Goal: Task Accomplishment & Management: Manage account settings

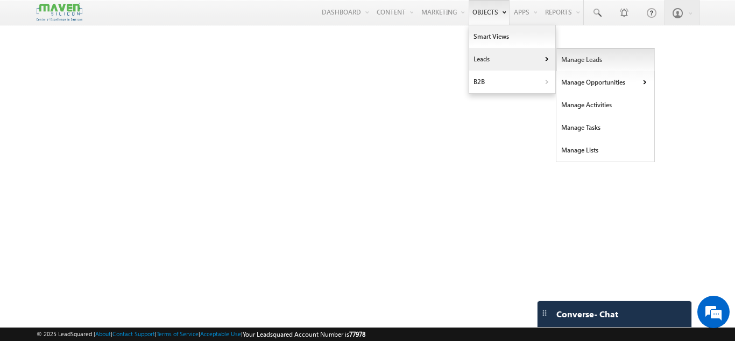
click at [575, 60] on link "Manage Leads" at bounding box center [606, 59] width 99 height 23
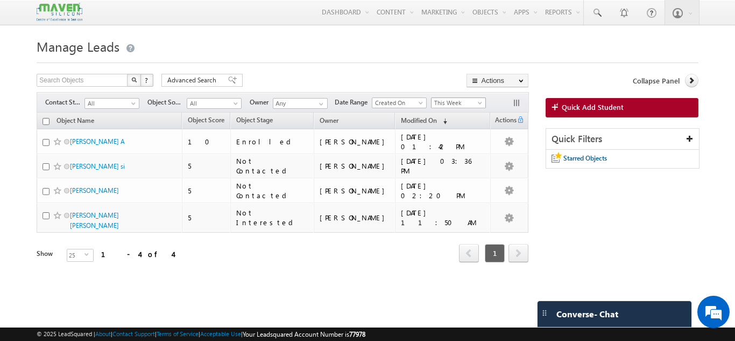
click at [475, 101] on span "This Week" at bounding box center [457, 103] width 51 height 10
click at [361, 69] on form "Manage Leads Search Objects X ? 4 results found Advanced Search Advanced Search" at bounding box center [368, 163] width 662 height 257
click at [130, 105] on span at bounding box center [134, 105] width 9 height 9
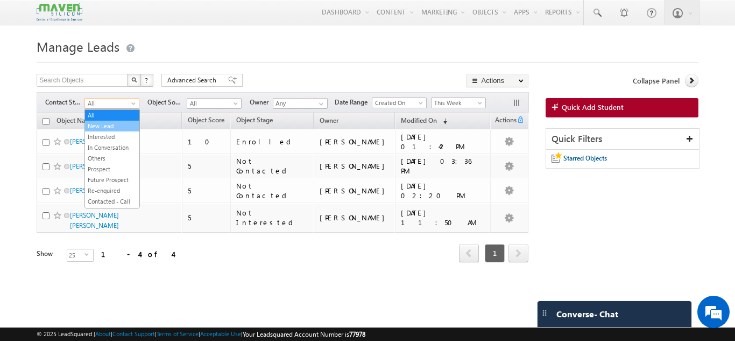
click at [119, 130] on link "New Lead" at bounding box center [112, 126] width 54 height 10
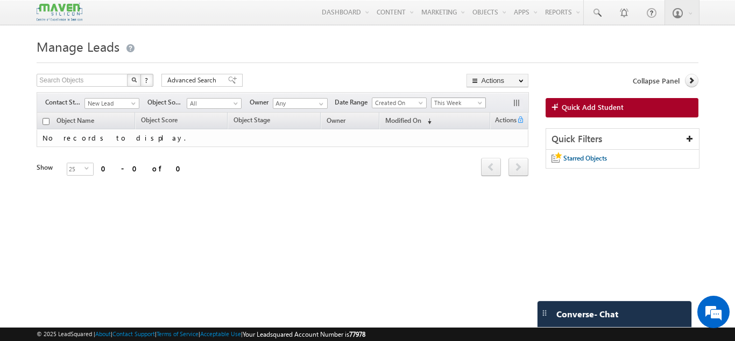
click at [470, 102] on span "This Week" at bounding box center [457, 103] width 51 height 10
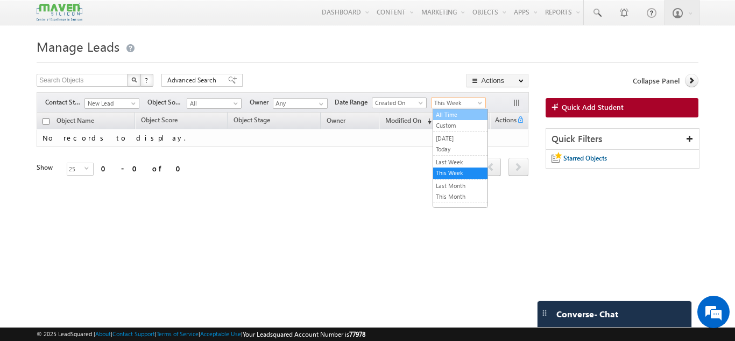
click at [453, 116] on link "All Time" at bounding box center [460, 115] width 54 height 10
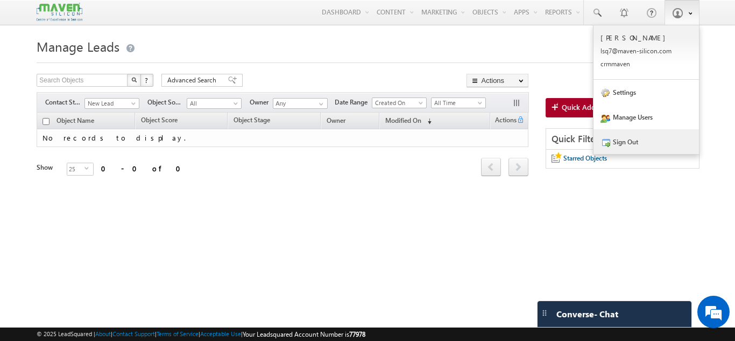
click at [643, 137] on link "Sign Out" at bounding box center [647, 141] width 106 height 25
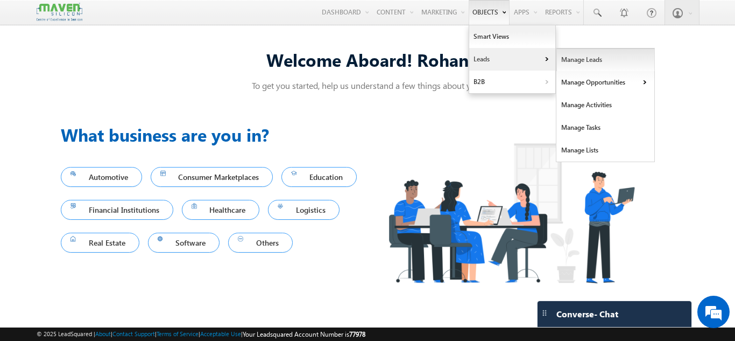
click at [562, 58] on link "Manage Leads" at bounding box center [606, 59] width 99 height 23
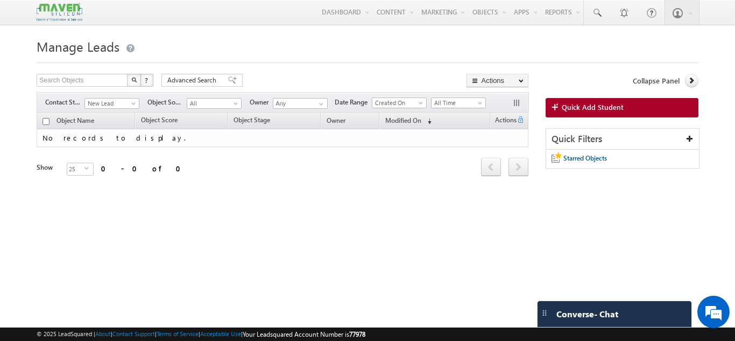
click at [118, 109] on body "Menu Rohan lsq7@ maven -sili con.c om" at bounding box center [367, 152] width 735 height 304
click at [178, 208] on div "Manage Leads Search Objects X ? 0 results found Advanced Search Advanced Search…" at bounding box center [368, 169] width 662 height 269
click at [129, 104] on span "New Lead" at bounding box center [110, 104] width 51 height 10
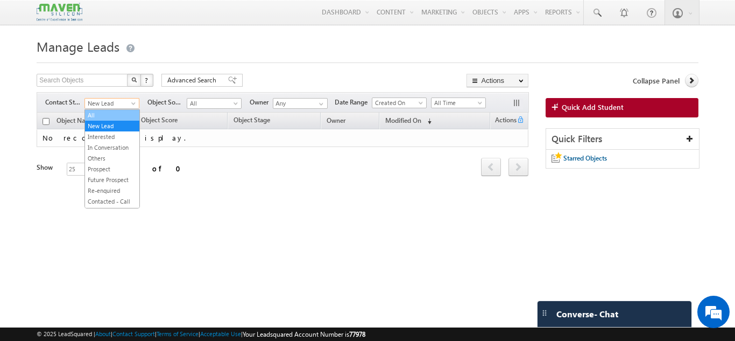
click at [124, 113] on link "All" at bounding box center [112, 115] width 54 height 10
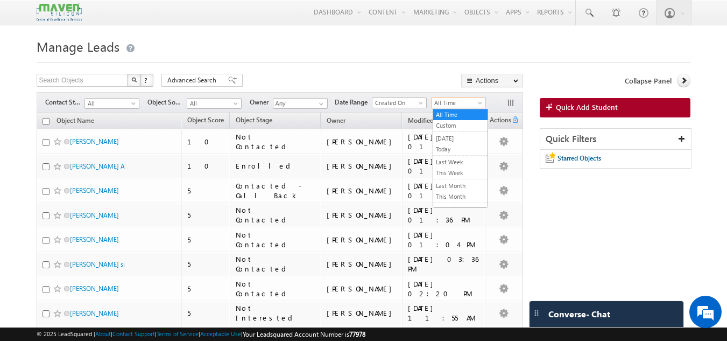
click at [448, 106] on span "All Time" at bounding box center [457, 103] width 51 height 10
click at [450, 198] on link "This Month" at bounding box center [460, 197] width 54 height 10
click at [509, 106] on button "button" at bounding box center [512, 104] width 11 height 11
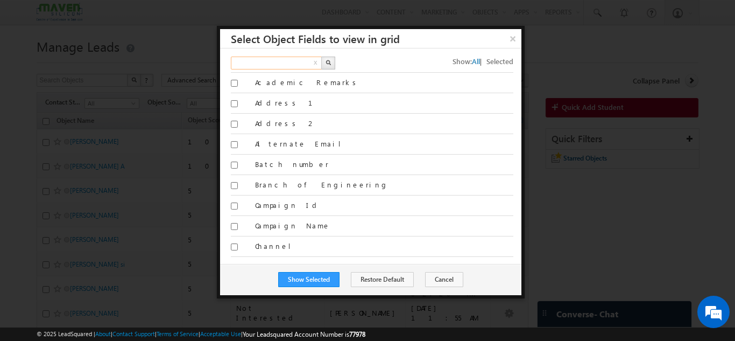
click at [283, 60] on input "text" at bounding box center [277, 63] width 92 height 13
type input "website"
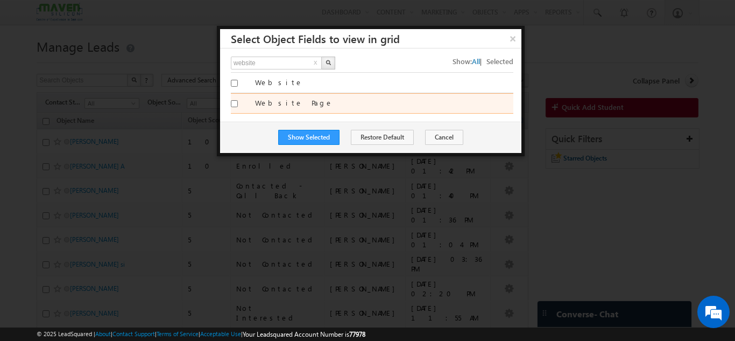
click at [278, 106] on label "Website Page" at bounding box center [384, 103] width 258 height 10
click at [238, 106] on input "Website Page" at bounding box center [234, 103] width 7 height 7
checkbox input "true"
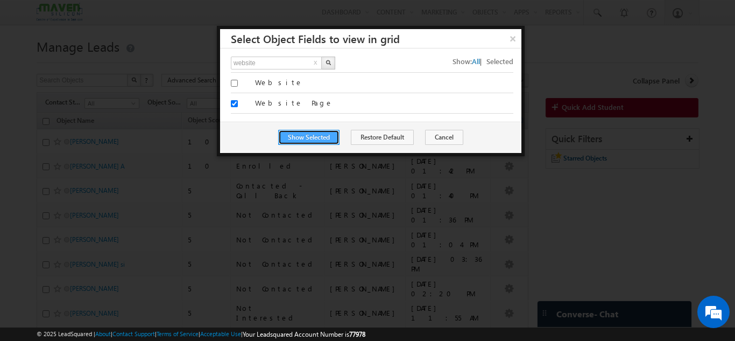
click at [313, 134] on button "Show Selected" at bounding box center [308, 137] width 61 height 15
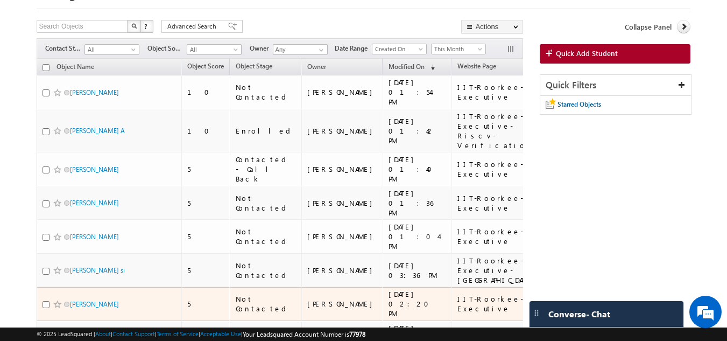
scroll to position [108, 0]
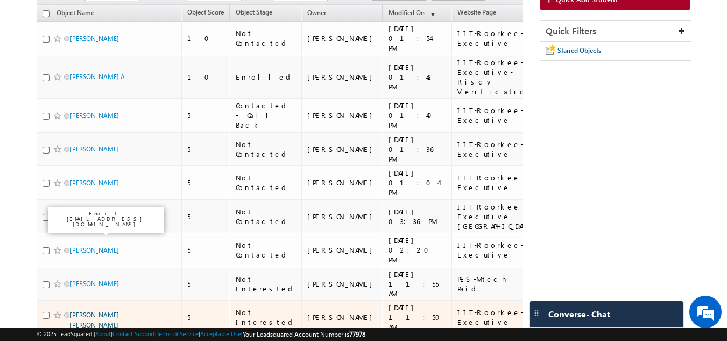
click at [103, 311] on link "[PERSON_NAME] [PERSON_NAME]" at bounding box center [94, 320] width 49 height 18
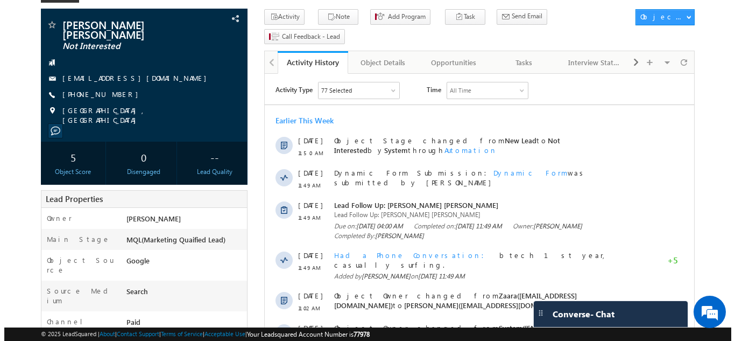
scroll to position [215, 0]
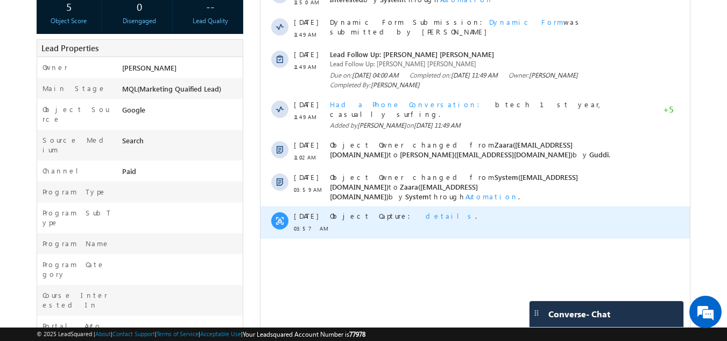
click at [426, 211] on span "details" at bounding box center [451, 215] width 50 height 9
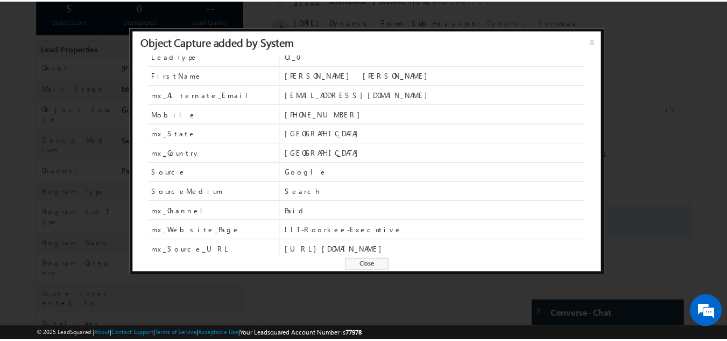
scroll to position [28, 0]
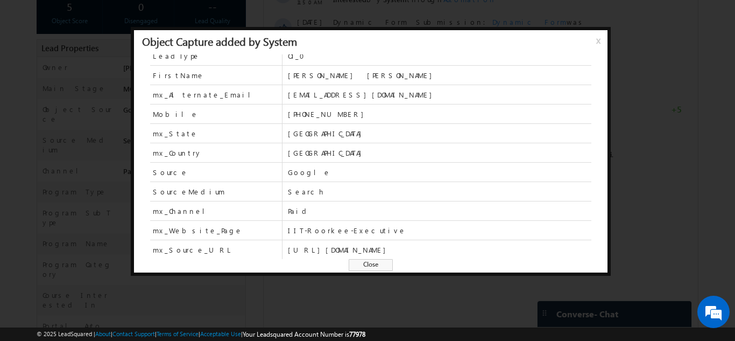
drag, startPoint x: 596, startPoint y: 42, endPoint x: 312, endPoint y: 154, distance: 305.5
click at [596, 42] on span "x" at bounding box center [600, 44] width 9 height 19
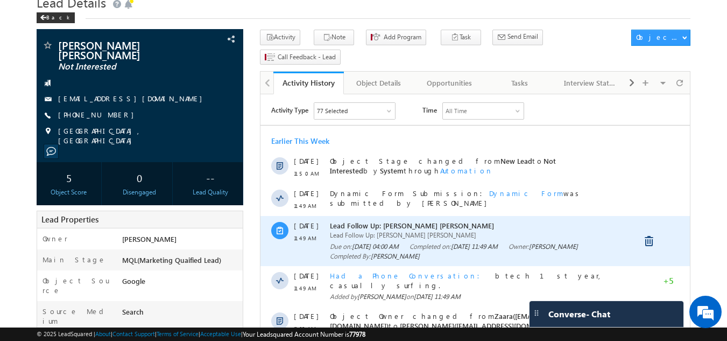
scroll to position [0, 0]
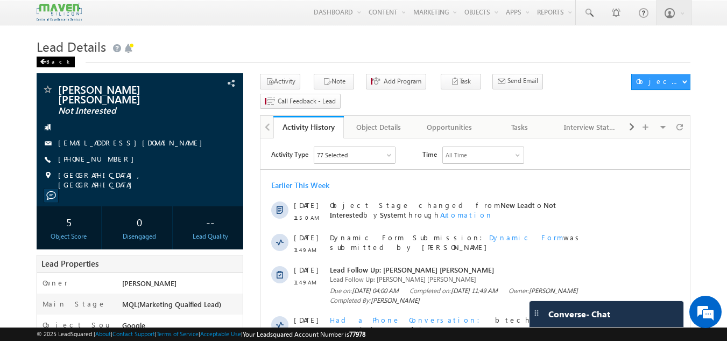
click at [45, 61] on span at bounding box center [43, 61] width 6 height 5
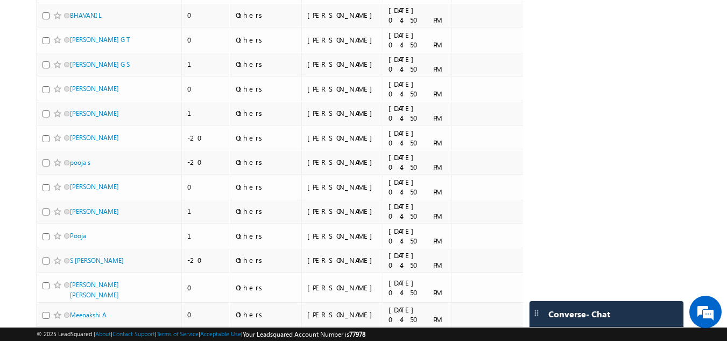
click at [68, 319] on li "100" at bounding box center [73, 321] width 26 height 11
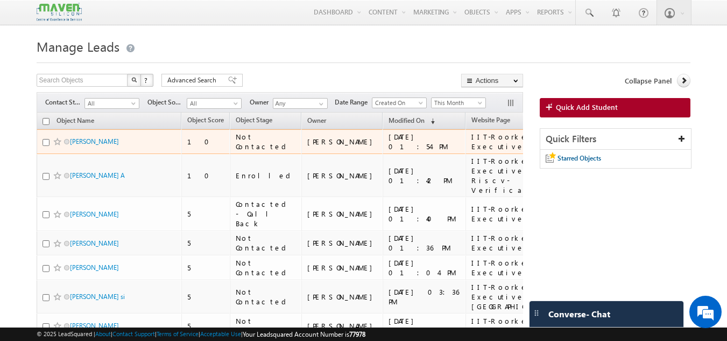
drag, startPoint x: 465, startPoint y: 143, endPoint x: 381, endPoint y: 143, distance: 84.5
click at [381, 143] on tr "Afif Mansur baig 10 Not Contacted Rohan 18/09/2025 01:54 PM IIT-Roorkee-Executi…" at bounding box center [315, 141] width 557 height 25
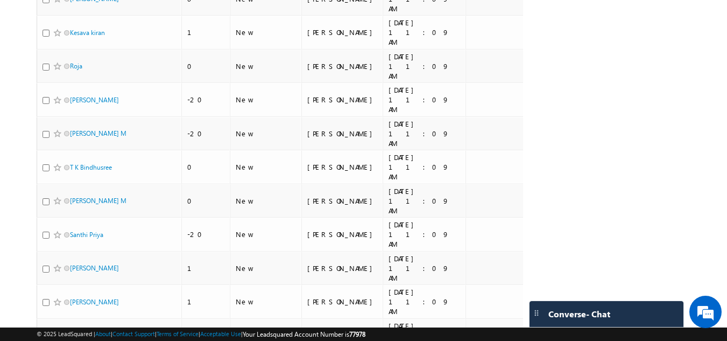
scroll to position [2334, 0]
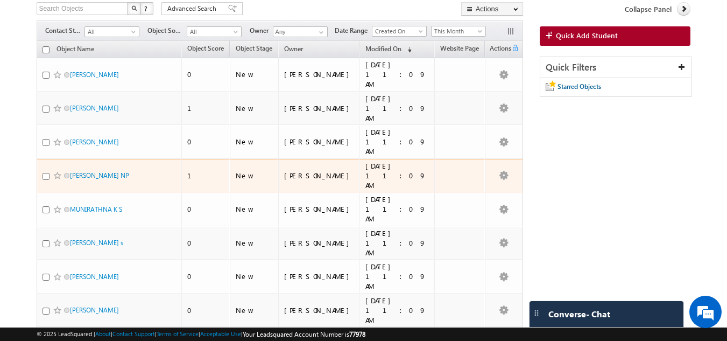
scroll to position [145, 0]
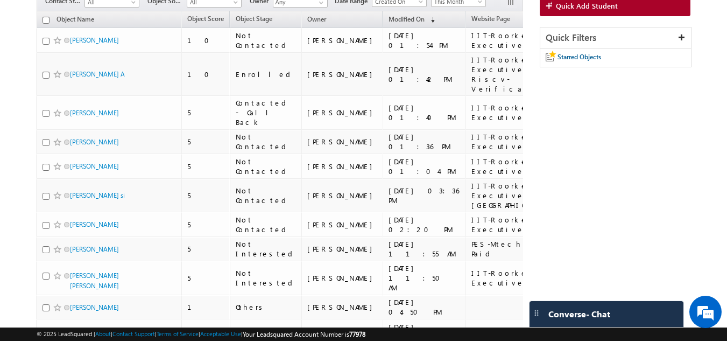
scroll to position [0, 0]
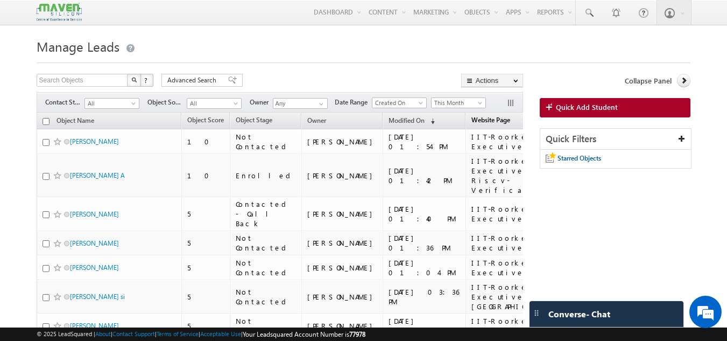
click at [472, 121] on span "Website Page" at bounding box center [491, 120] width 39 height 8
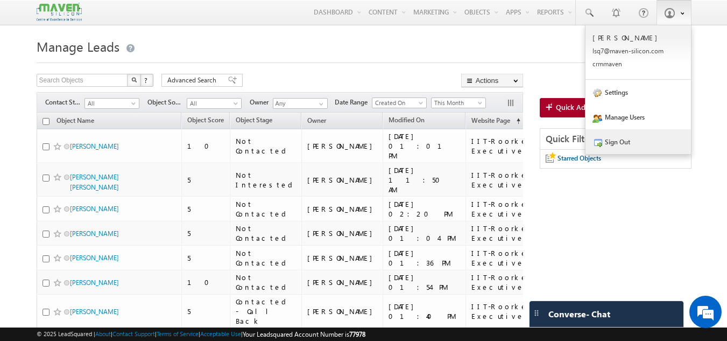
drag, startPoint x: 615, startPoint y: 136, endPoint x: 611, endPoint y: 131, distance: 6.1
click at [615, 136] on link "Sign Out" at bounding box center [639, 141] width 106 height 25
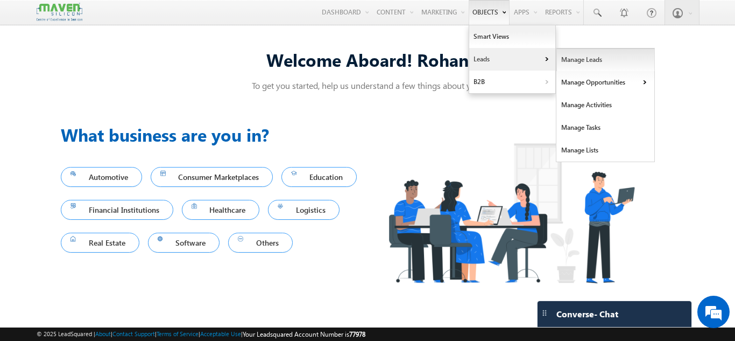
click at [582, 63] on link "Manage Leads" at bounding box center [606, 59] width 99 height 23
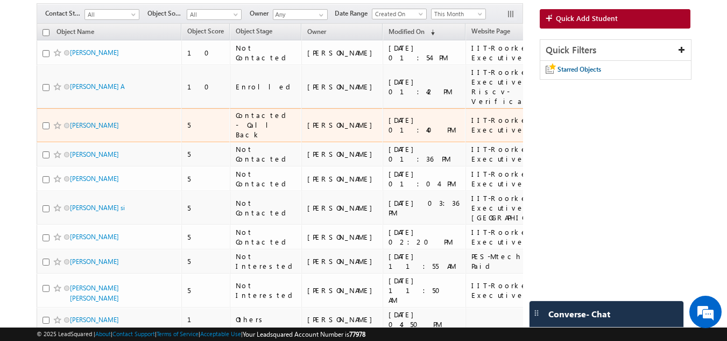
scroll to position [108, 0]
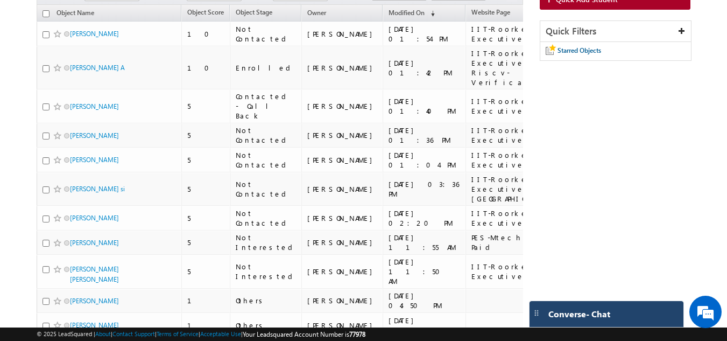
click at [588, 309] on span "Converse - Chat" at bounding box center [580, 314] width 62 height 10
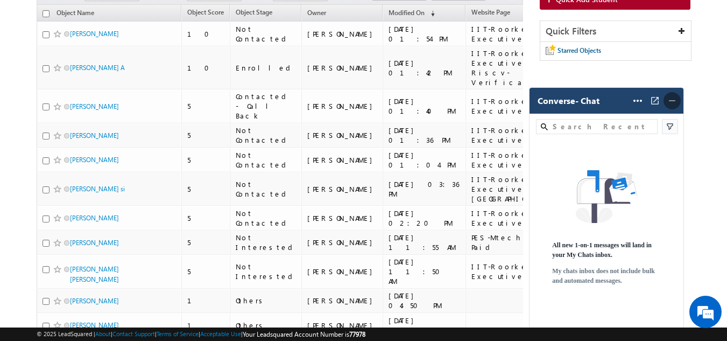
click at [670, 106] on img at bounding box center [672, 100] width 11 height 11
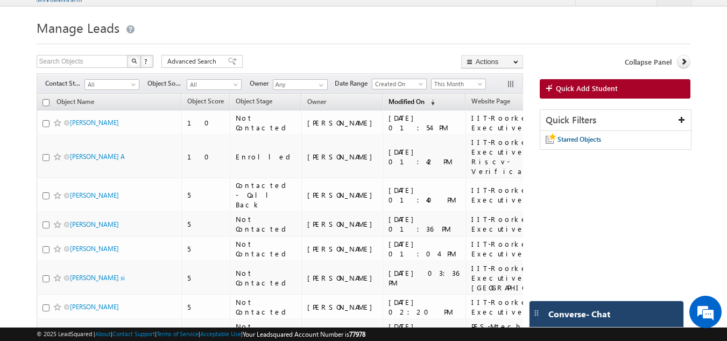
scroll to position [0, 0]
